Goal: Information Seeking & Learning: Learn about a topic

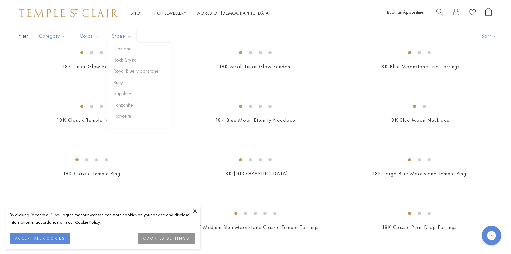
scroll to position [208, 0]
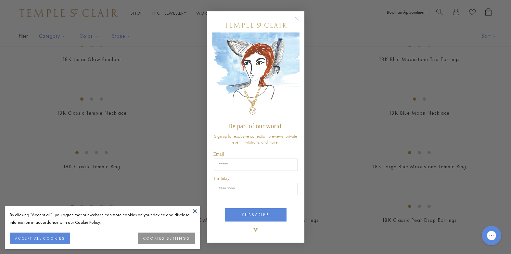
click at [294, 20] on circle "Close dialog" at bounding box center [297, 19] width 8 height 8
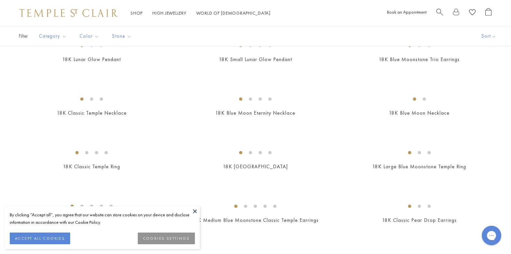
click at [0, 0] on img at bounding box center [0, 0] width 0 height 0
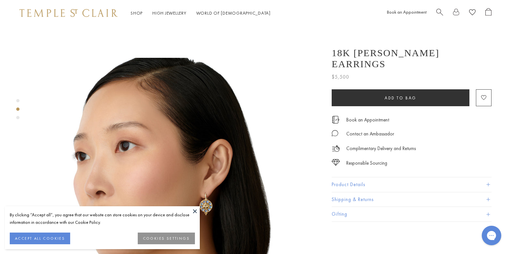
scroll to position [273, 0]
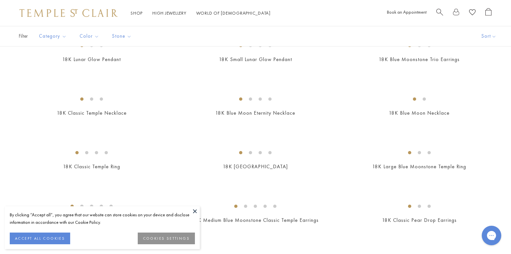
click at [195, 208] on button at bounding box center [195, 211] width 10 height 10
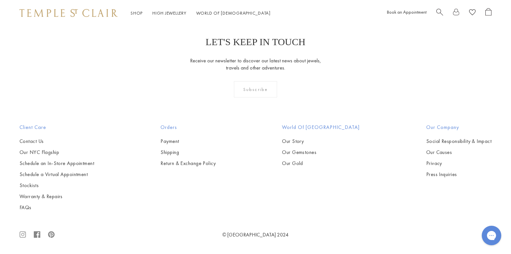
scroll to position [3443, 0]
click at [437, 11] on span "Search" at bounding box center [439, 11] width 7 height 7
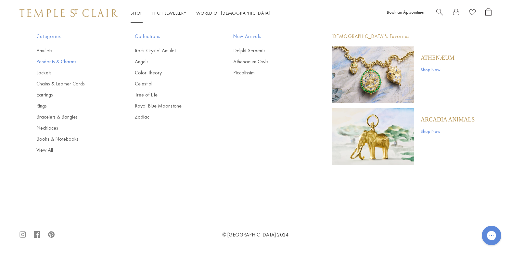
type input "*****"
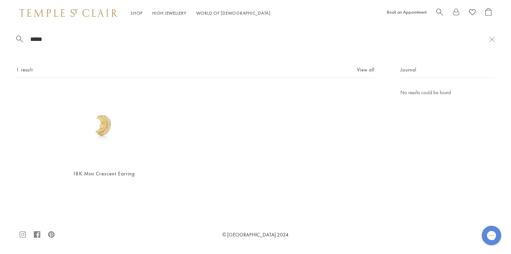
click at [46, 61] on link "Pendants & Charms" at bounding box center [72, 61] width 72 height 7
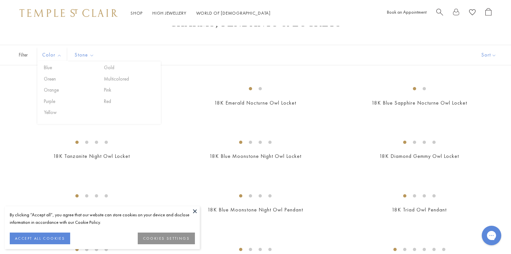
scroll to position [26, 0]
click at [194, 210] on button at bounding box center [195, 211] width 10 height 10
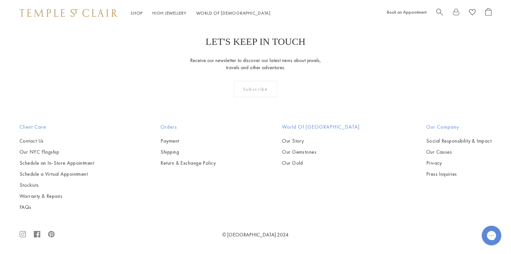
scroll to position [4131, 0]
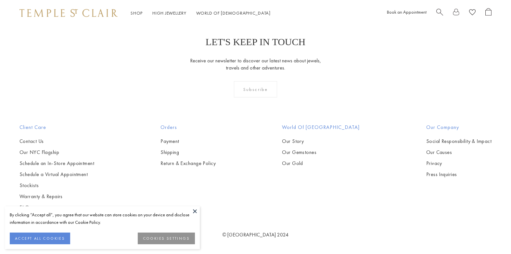
scroll to position [3250, 0]
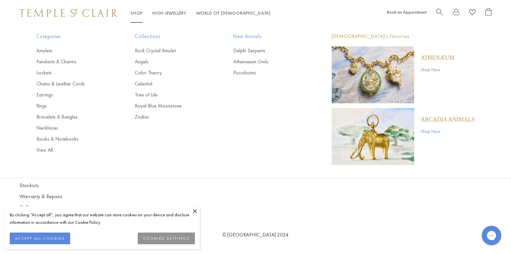
click at [134, 10] on link "Shop Shop" at bounding box center [137, 13] width 12 height 6
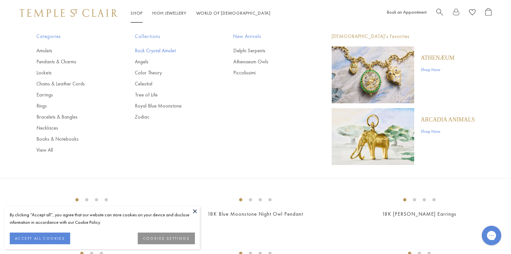
click at [146, 50] on link "Rock Crystal Amulet" at bounding box center [171, 50] width 72 height 7
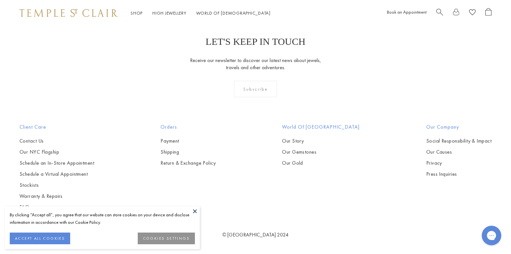
scroll to position [4066, 0]
click at [0, 0] on img at bounding box center [0, 0] width 0 height 0
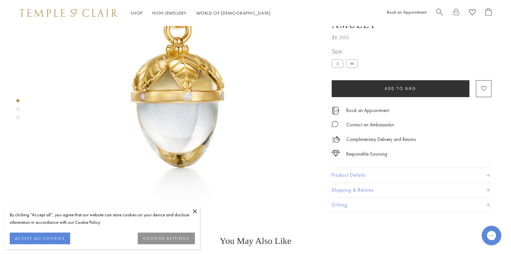
scroll to position [117, 0]
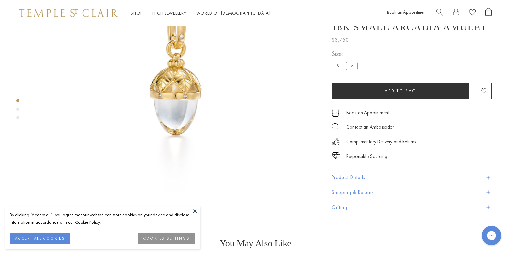
scroll to position [104, 0]
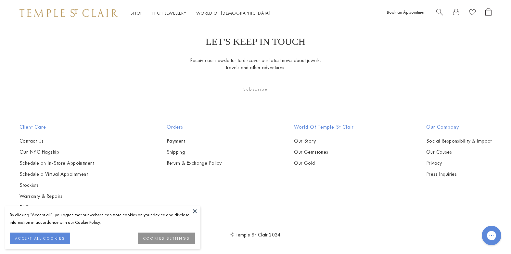
scroll to position [4625, 0]
click at [90, 67] on ul "Blue Gold Green Multicolored Orange Pink Purple Red Yellow" at bounding box center [136, 44] width 123 height 52
click at [0, 0] on img at bounding box center [0, 0] width 0 height 0
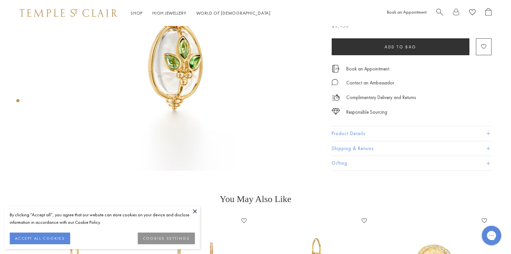
scroll to position [143, 0]
